Goal: Check status: Check status

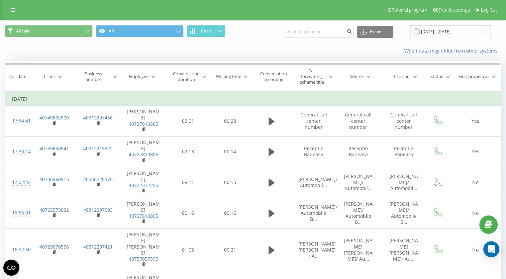
click at [477, 30] on input "30.06.2025 - 31.07.2025" at bounding box center [450, 31] width 81 height 13
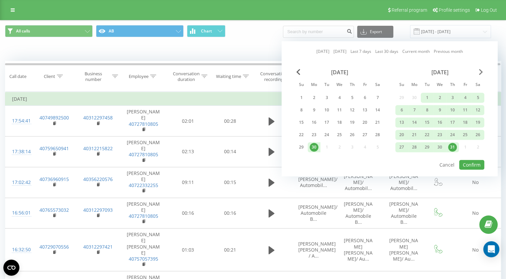
click at [481, 74] on span "Next Month" at bounding box center [481, 72] width 4 height 6
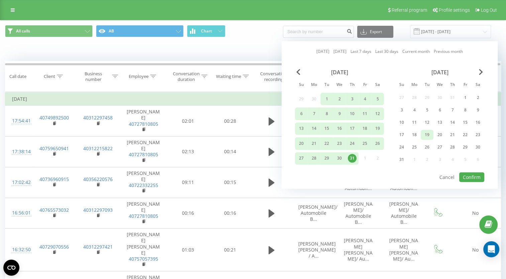
click at [429, 134] on div "19" at bounding box center [426, 134] width 9 height 9
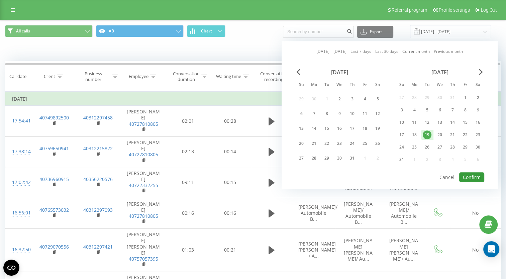
click at [475, 174] on button "Confirm" at bounding box center [471, 177] width 25 height 10
type input "[DATE] - [DATE]"
